Goal: Transaction & Acquisition: Purchase product/service

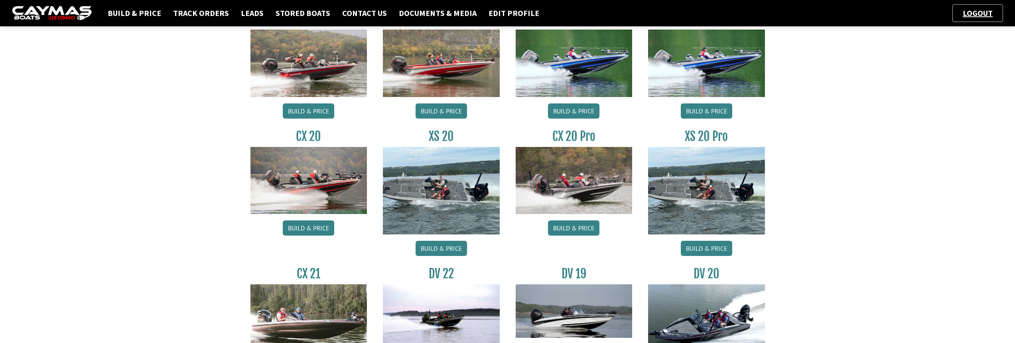
scroll to position [718, 0]
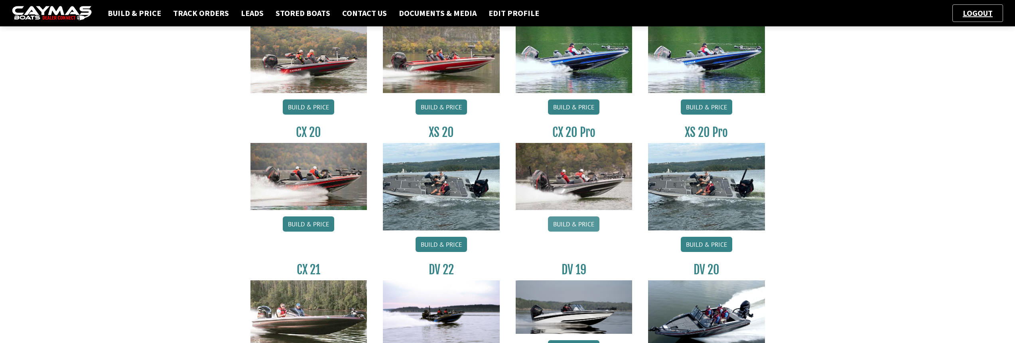
click at [571, 224] on link "Build & Price" at bounding box center [573, 223] width 51 height 15
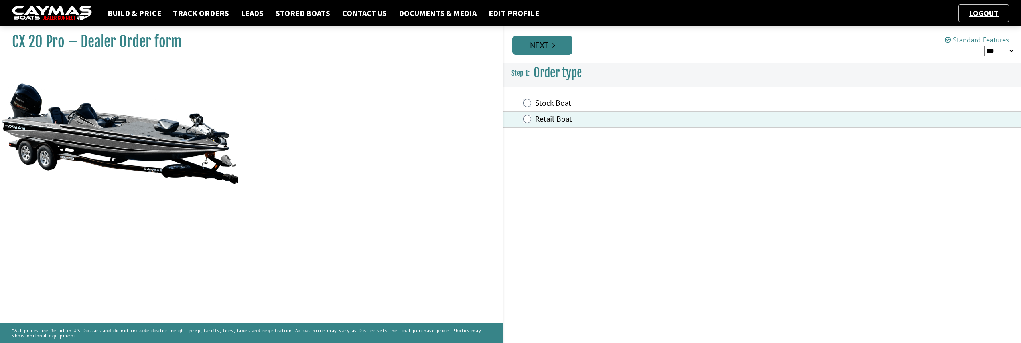
click at [538, 39] on link "Next" at bounding box center [542, 44] width 60 height 19
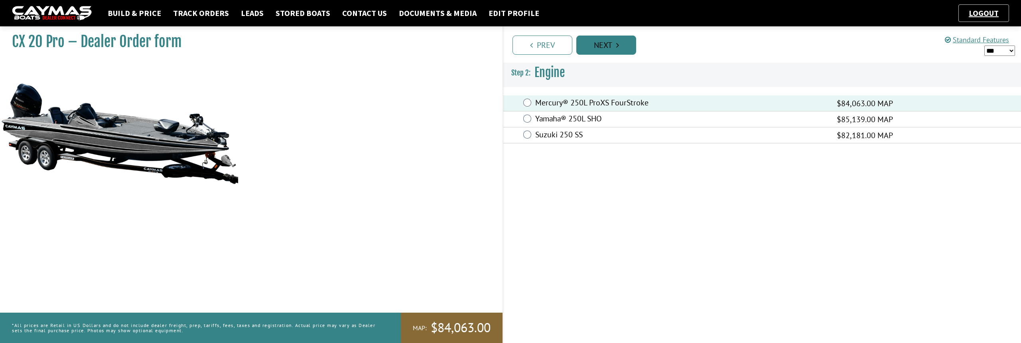
click at [606, 45] on link "Next" at bounding box center [606, 44] width 60 height 19
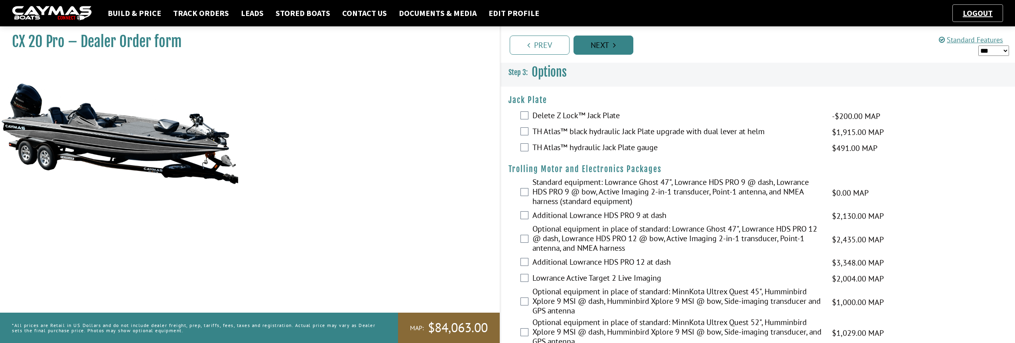
click at [607, 47] on link "Next" at bounding box center [603, 44] width 60 height 19
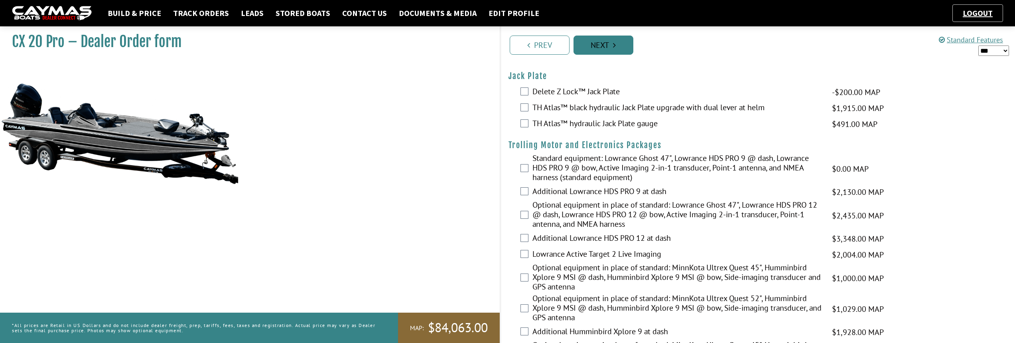
click at [607, 47] on link "Next" at bounding box center [603, 44] width 60 height 19
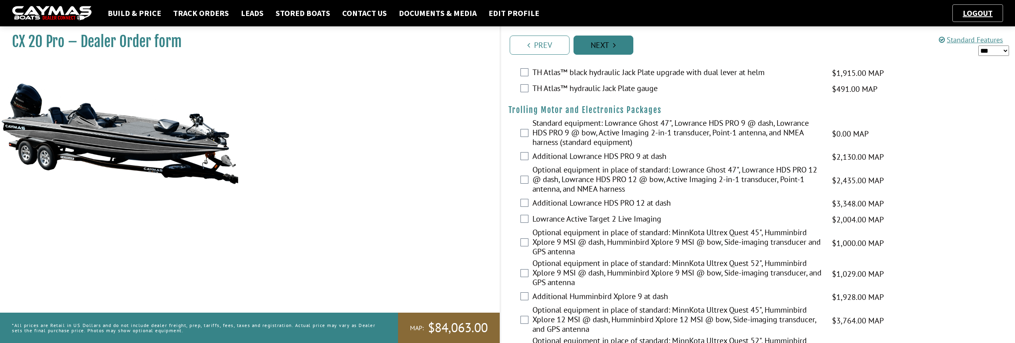
click at [607, 47] on link "Next" at bounding box center [603, 44] width 60 height 19
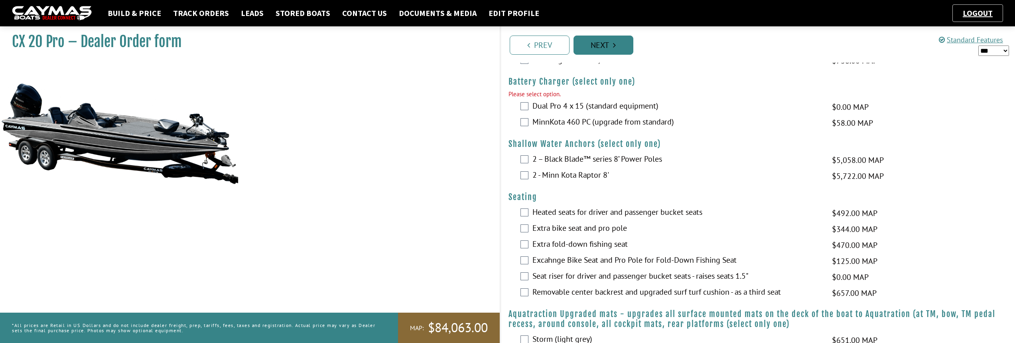
scroll to position [561, 0]
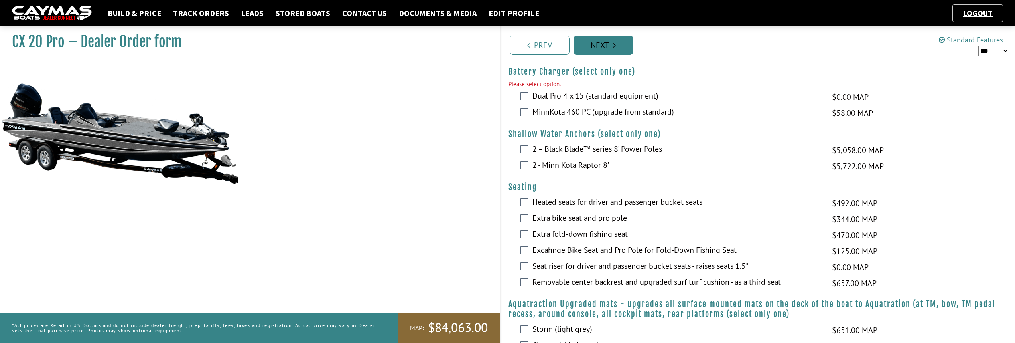
click at [607, 47] on link "Next" at bounding box center [603, 44] width 60 height 19
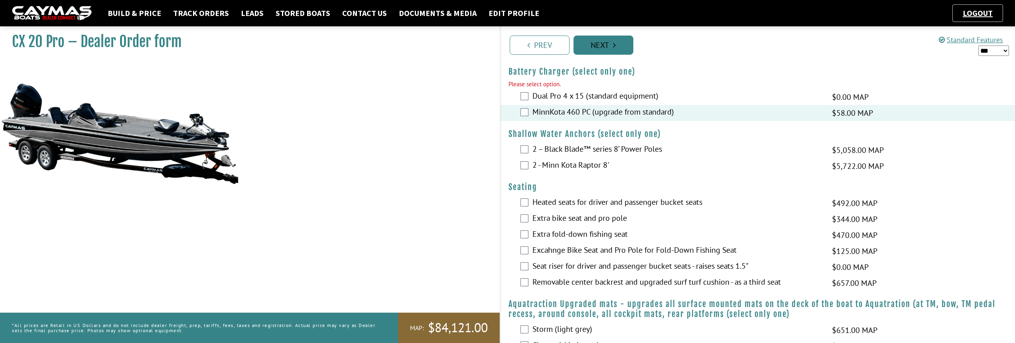
click at [609, 47] on link "Next" at bounding box center [603, 44] width 60 height 19
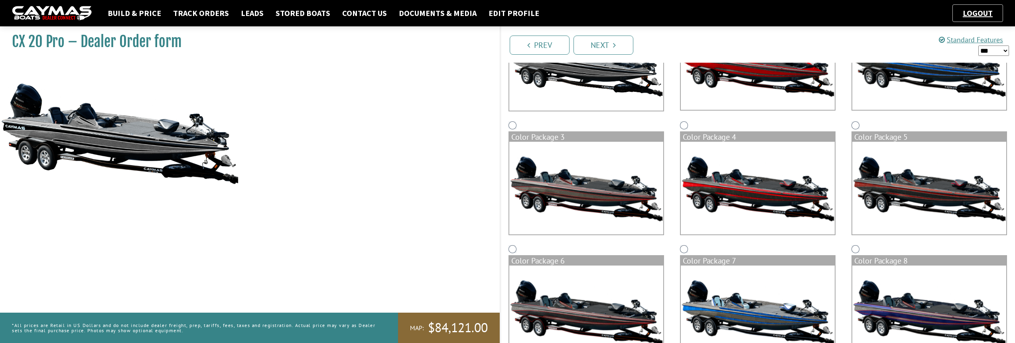
scroll to position [0, 0]
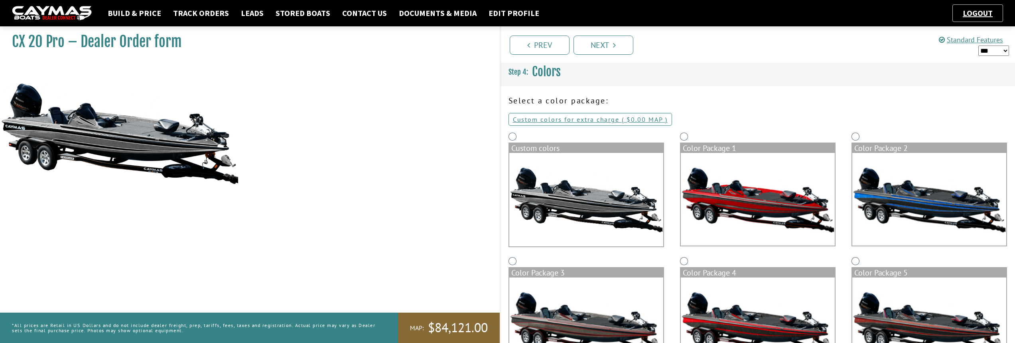
click at [710, 191] on img at bounding box center [758, 199] width 154 height 93
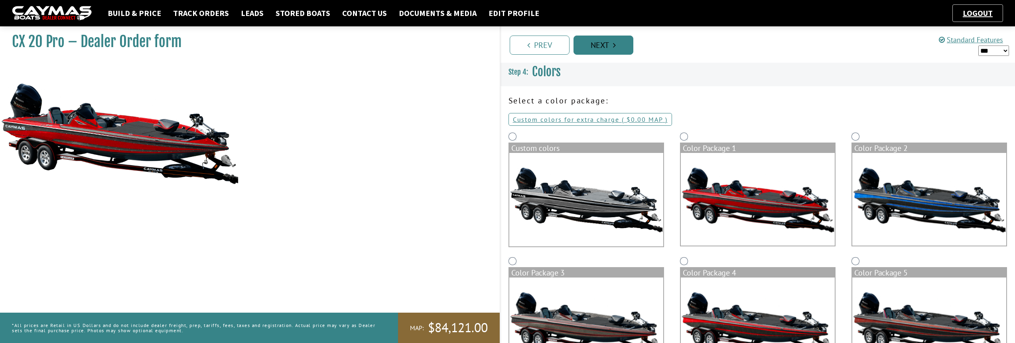
click at [608, 42] on link "Next" at bounding box center [603, 44] width 60 height 19
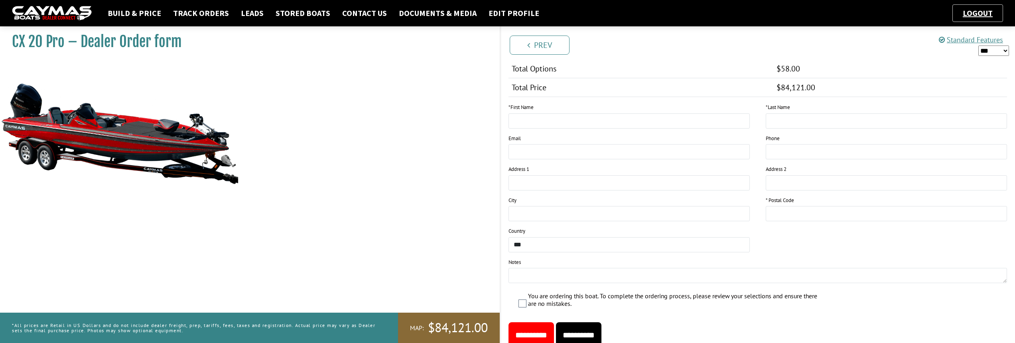
scroll to position [631, 0]
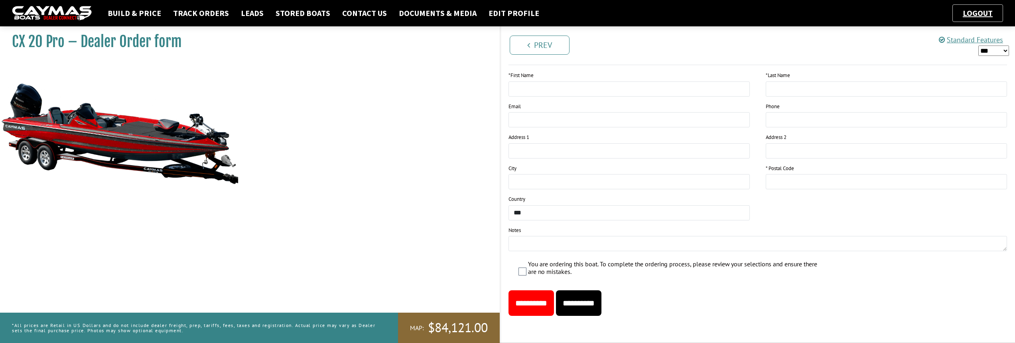
click at [601, 306] on input "**********" at bounding box center [578, 303] width 45 height 26
click at [727, 84] on input "This field is required." at bounding box center [628, 88] width 241 height 15
click at [728, 85] on input "This field is required." at bounding box center [628, 88] width 241 height 15
type input "*"
click at [797, 87] on input "This field is required." at bounding box center [886, 88] width 241 height 15
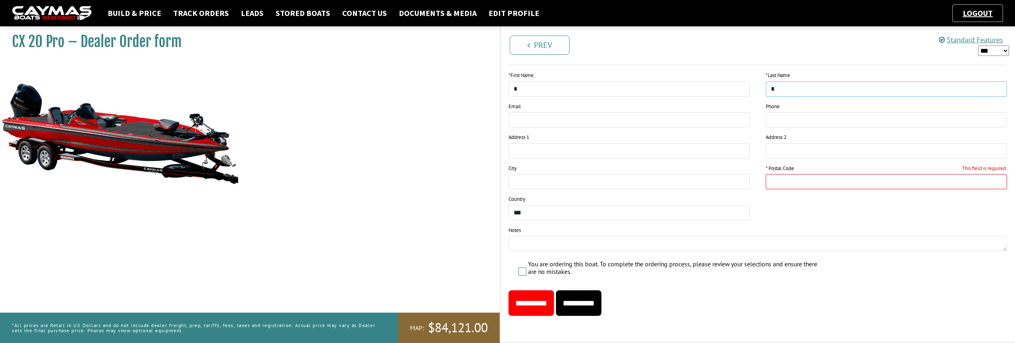
type input "*"
click at [813, 181] on input "This field is required." at bounding box center [886, 181] width 241 height 15
type input "*****"
click at [594, 308] on input "**********" at bounding box center [578, 303] width 45 height 26
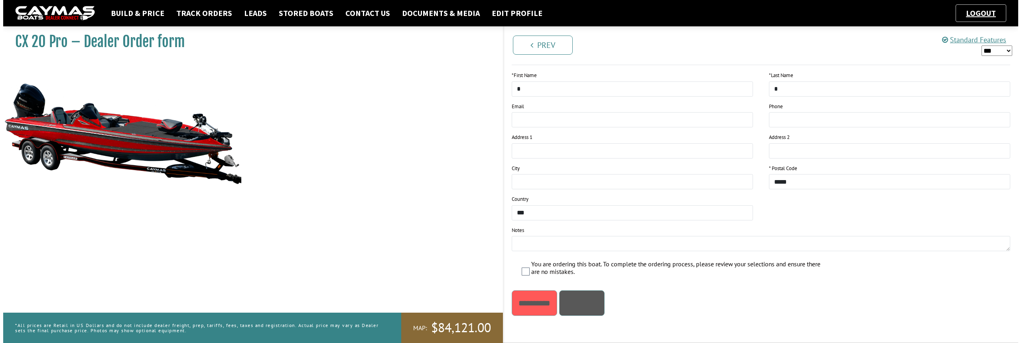
scroll to position [0, 0]
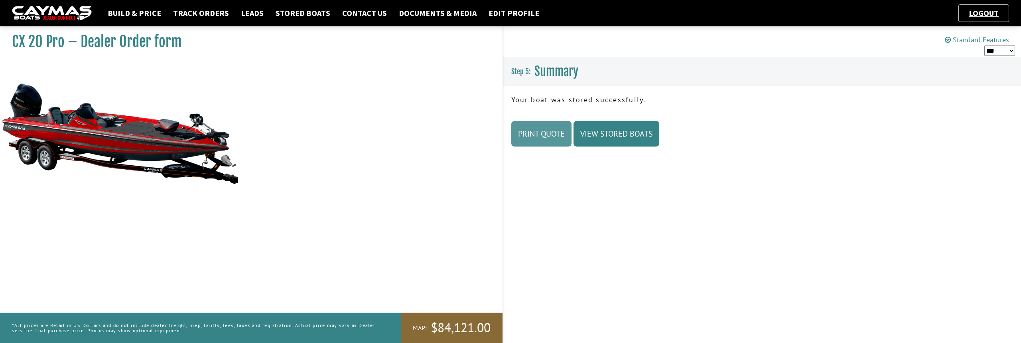
click at [536, 138] on link "Print Quote" at bounding box center [541, 134] width 60 height 26
